Goal: Communication & Community: Connect with others

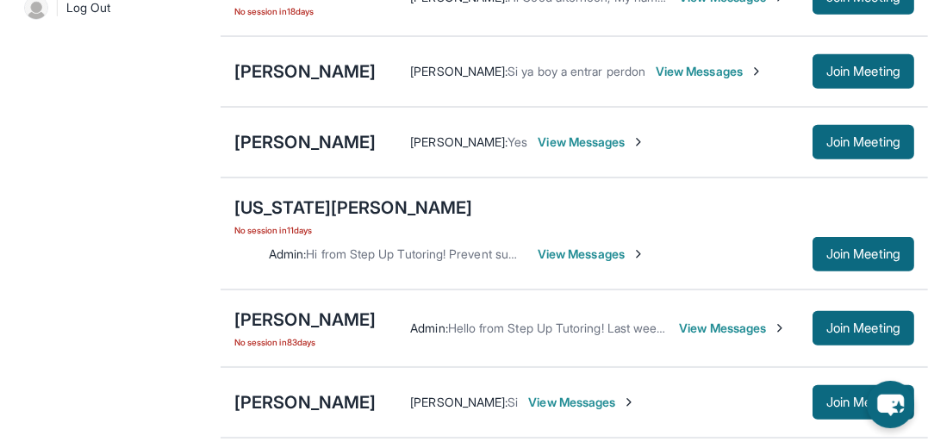
scroll to position [716, 0]
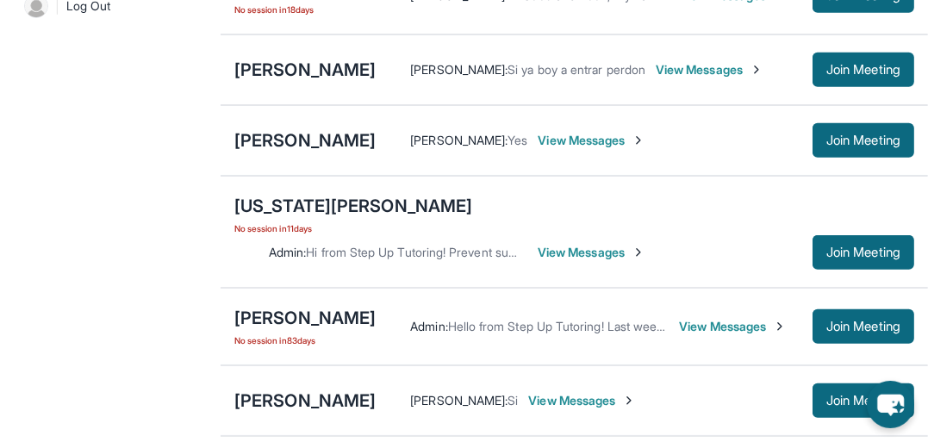
click at [441, 87] on div "[PERSON_NAME] : Si ya boy a entrar perdon View Messages Join Meeting" at bounding box center [645, 70] width 539 height 34
click at [494, 176] on div "[PERSON_NAME] [PERSON_NAME] : Yes View Messages Join Meeting" at bounding box center [575, 140] width 708 height 71
click at [539, 149] on span "View Messages" at bounding box center [593, 140] width 108 height 17
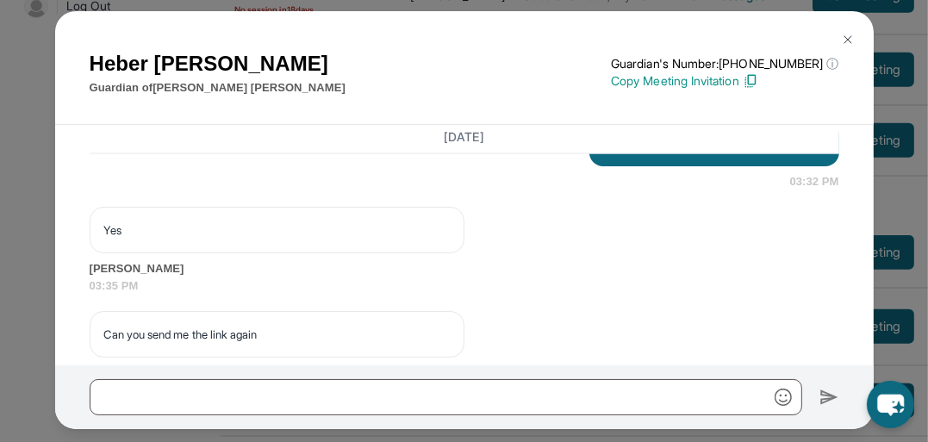
scroll to position [2526, 0]
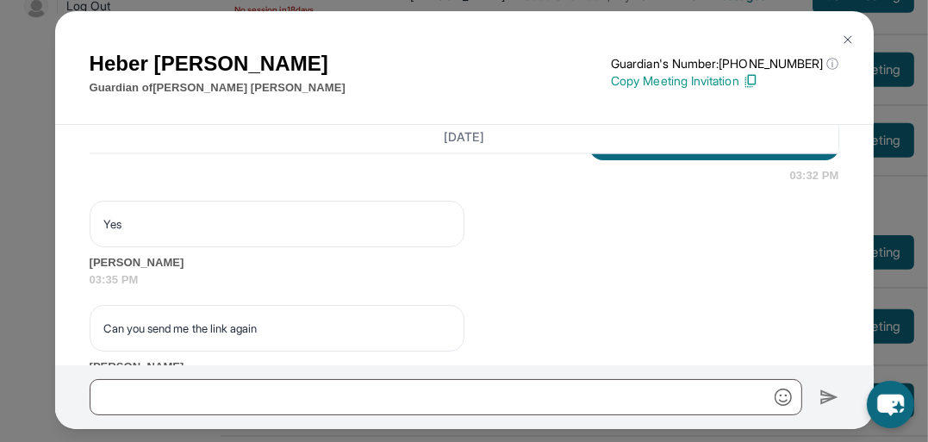
click at [841, 41] on img at bounding box center [848, 40] width 14 height 14
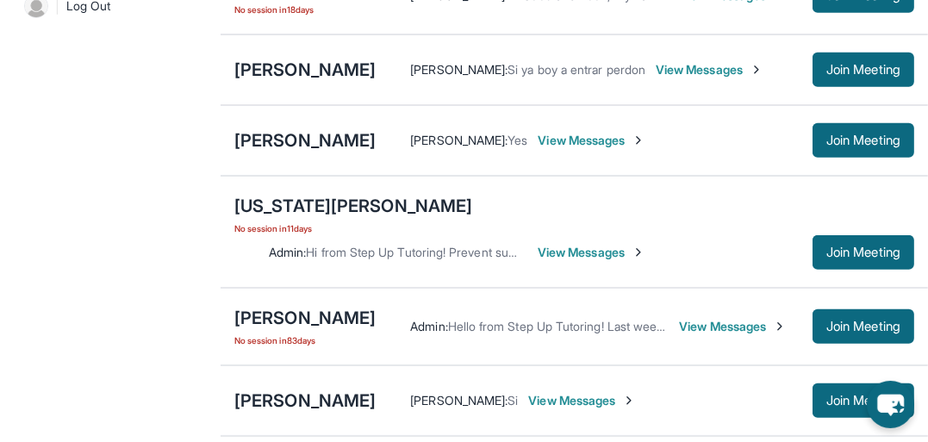
click at [568, 105] on div "[PERSON_NAME] [PERSON_NAME] : Si ya boy a entrar perdon View Messages Join Meet…" at bounding box center [575, 69] width 708 height 71
click at [570, 105] on div "[PERSON_NAME] [PERSON_NAME] : Si ya boy a entrar perdon View Messages Join Meet…" at bounding box center [575, 69] width 708 height 71
drag, startPoint x: 602, startPoint y: 104, endPoint x: 645, endPoint y: 56, distance: 64.7
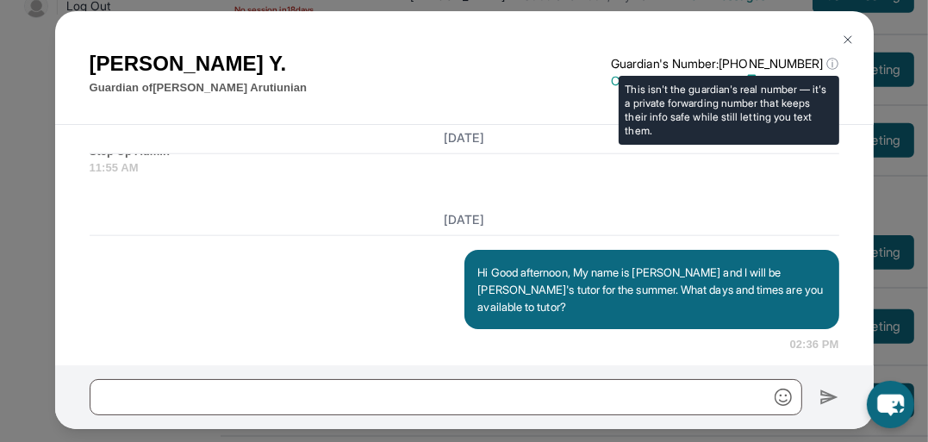
scroll to position [1661, 0]
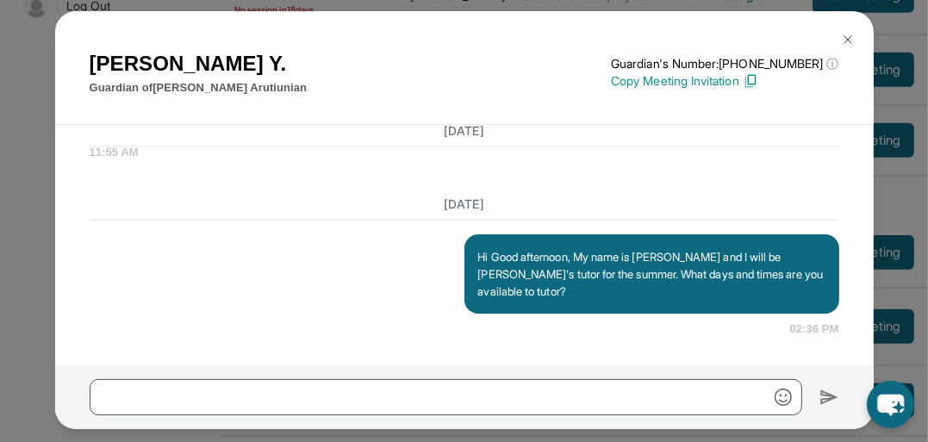
click at [844, 35] on img at bounding box center [848, 40] width 14 height 14
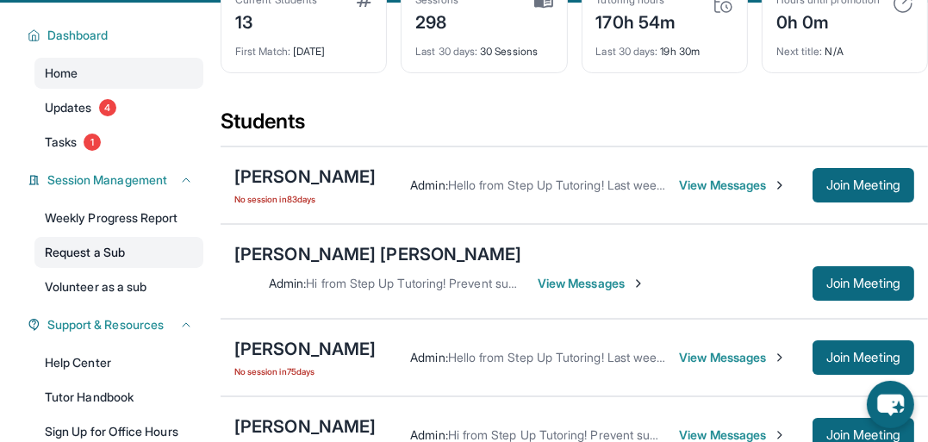
scroll to position [121, 0]
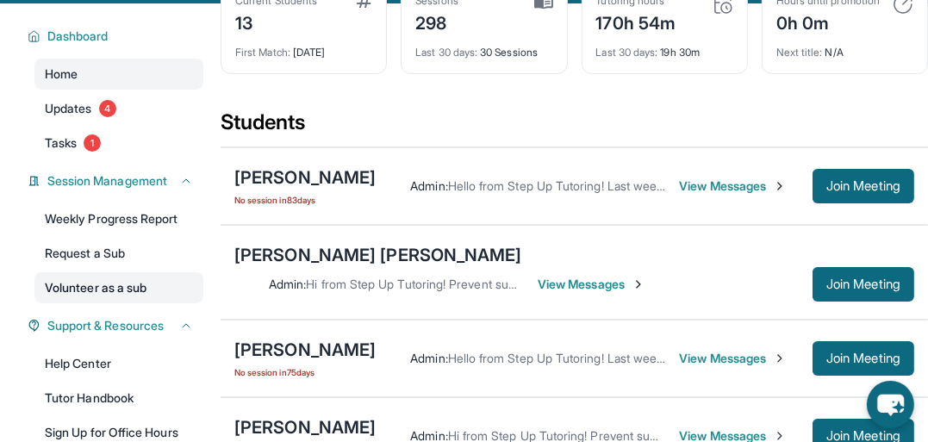
click at [133, 282] on link "Volunteer as a sub" at bounding box center [118, 287] width 169 height 31
